Goal: Book appointment/travel/reservation

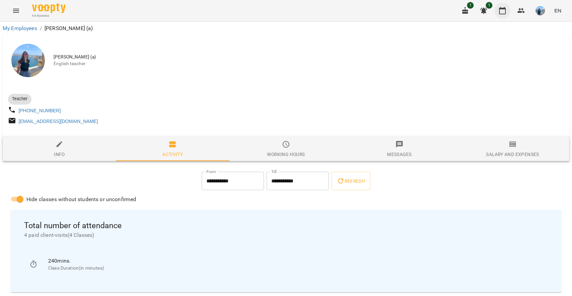
click at [508, 8] on button "button" at bounding box center [502, 11] width 16 height 16
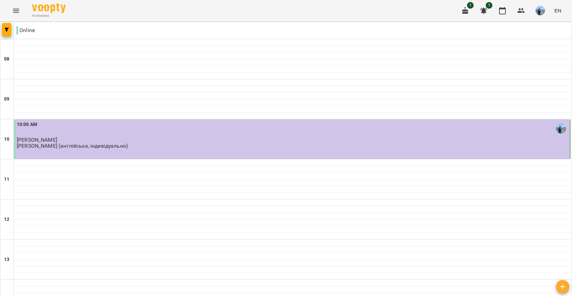
scroll to position [195, 0]
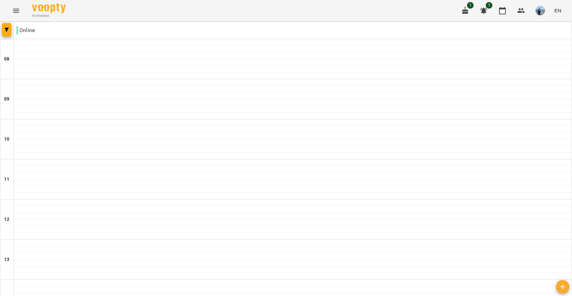
scroll to position [284, 0]
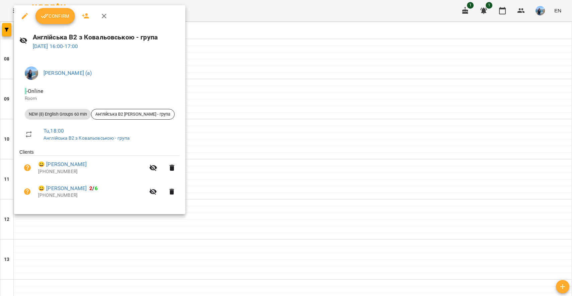
click at [52, 15] on span "Confirm" at bounding box center [55, 16] width 29 height 8
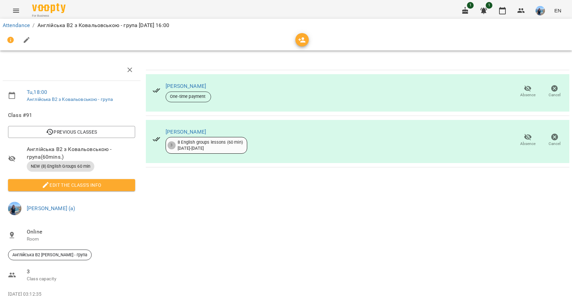
click at [541, 7] on img "button" at bounding box center [540, 10] width 9 height 9
click at [499, 23] on span "[PERSON_NAME] (а)" at bounding box center [476, 25] width 45 height 8
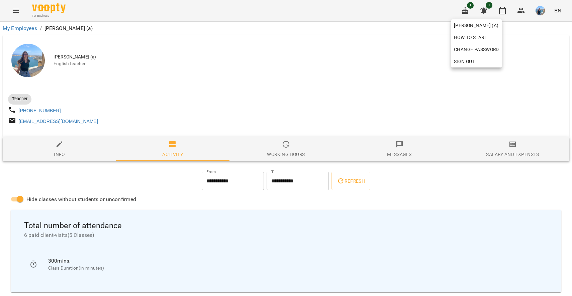
click at [384, 69] on div at bounding box center [286, 148] width 572 height 296
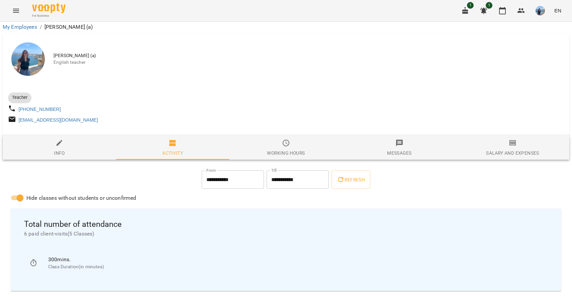
scroll to position [317, 0]
